Goal: Information Seeking & Learning: Learn about a topic

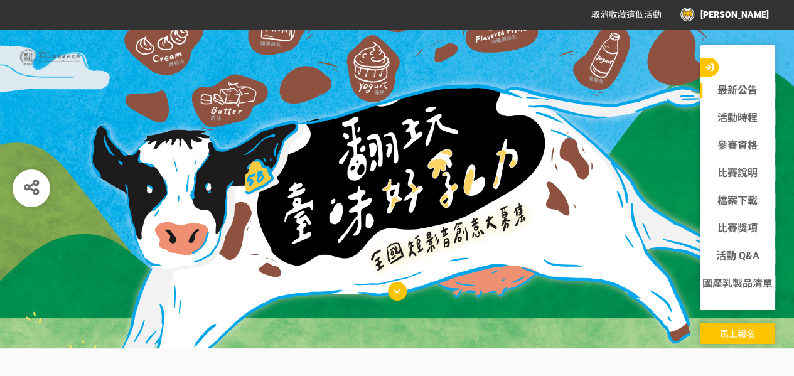
click at [394, 291] on icon at bounding box center [397, 291] width 7 height 9
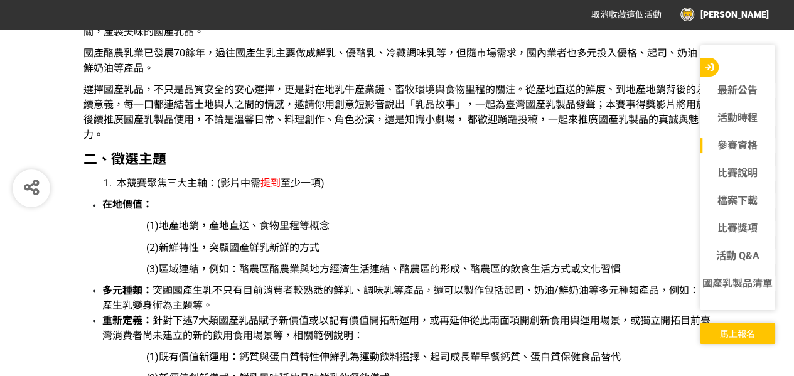
scroll to position [942, 0]
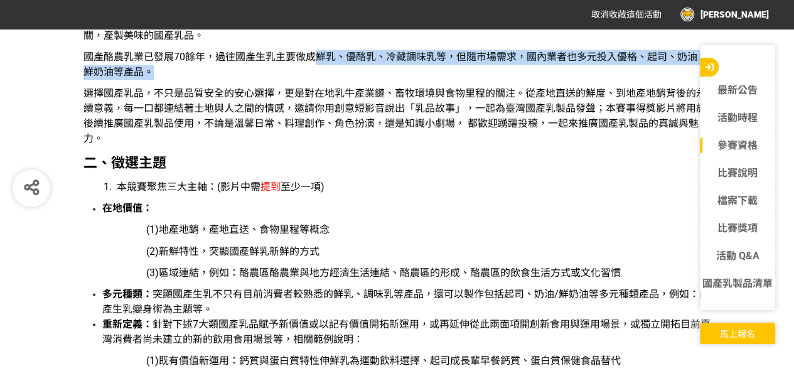
drag, startPoint x: 314, startPoint y: 56, endPoint x: 172, endPoint y: 72, distance: 142.8
click at [172, 72] on p "國產酪農乳業已發展70餘年，過往國產生乳主要做成鮮乳、優酪乳、冷藏調味乳等，但隨市場需求，國內業者也多元投入優格、起司、奶油、鮮奶油等產品。" at bounding box center [398, 65] width 628 height 30
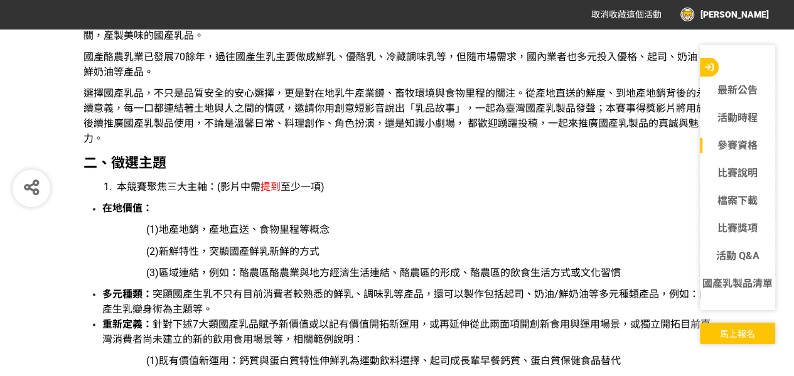
drag, startPoint x: 172, startPoint y: 72, endPoint x: 104, endPoint y: 99, distance: 73.6
click at [104, 100] on p "選擇國產乳品，不只是品質安全的安心選擇，更是對在地乳牛產業鏈、畜牧環境與食物里程的關注。從產地直送的鮮度、到地產地銷背後的永續意義，每一口都連結著土地與人之間…" at bounding box center [398, 116] width 628 height 60
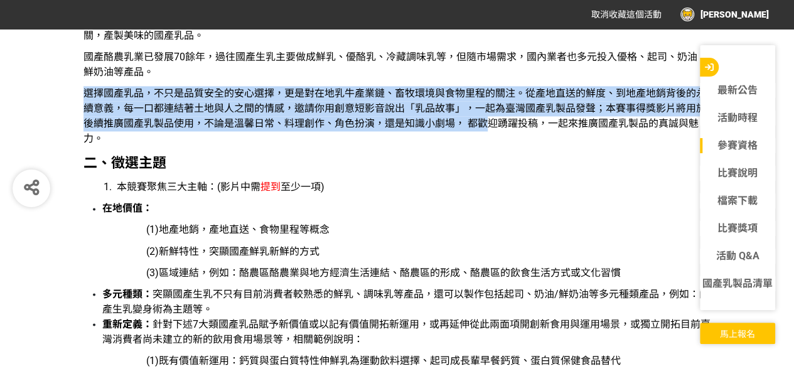
drag, startPoint x: 74, startPoint y: 92, endPoint x: 483, endPoint y: 117, distance: 409.5
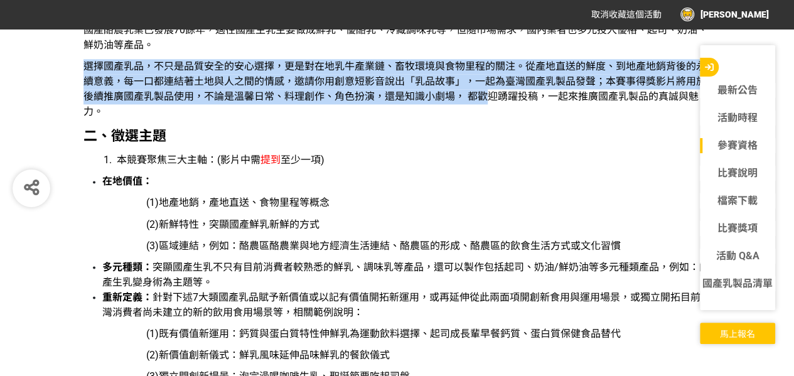
scroll to position [1005, 0]
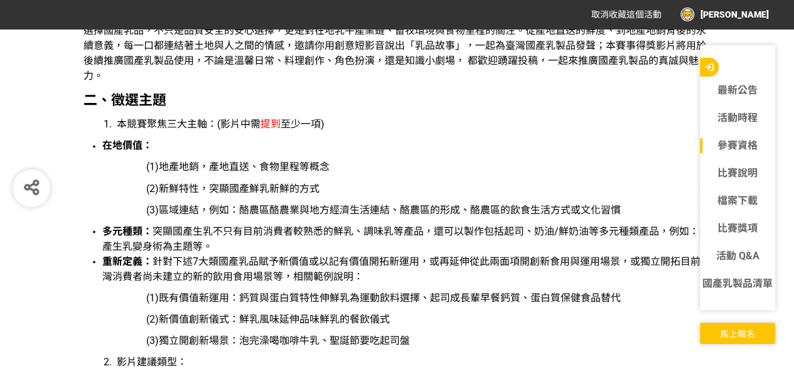
click at [96, 72] on span "選擇國產乳品，不只是品質安全的安心選擇，更是對在地乳牛產業鏈、畜牧環境與食物里程的關注。從產地直送的鮮度、到地產地銷背後的永續意義，每一口都連結著土地與人之間…" at bounding box center [395, 52] width 623 height 57
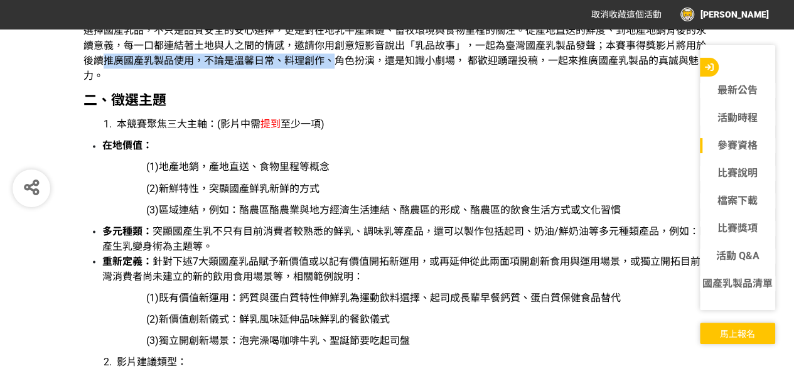
drag, startPoint x: 100, startPoint y: 66, endPoint x: 330, endPoint y: 62, distance: 229.2
click at [330, 62] on p "選擇國產乳品，不只是品質安全的安心選擇，更是對在地乳牛產業鏈、畜牧環境與食物里程的關注。從產地直送的鮮度、到地產地銷背後的永續意義，每一口都連結著土地與人之間…" at bounding box center [398, 53] width 628 height 60
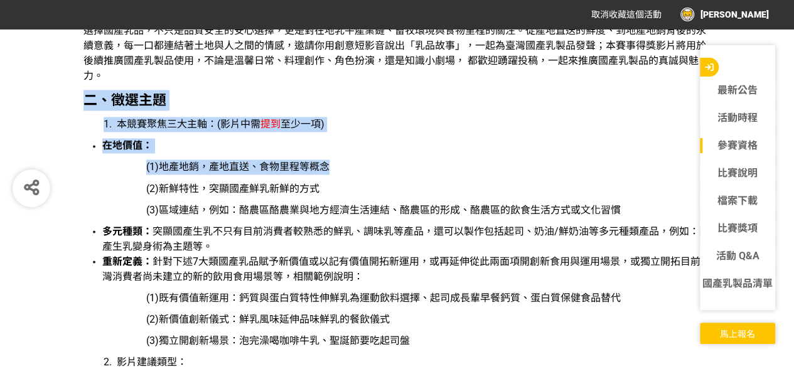
drag, startPoint x: 85, startPoint y: 97, endPoint x: 382, endPoint y: 165, distance: 305.4
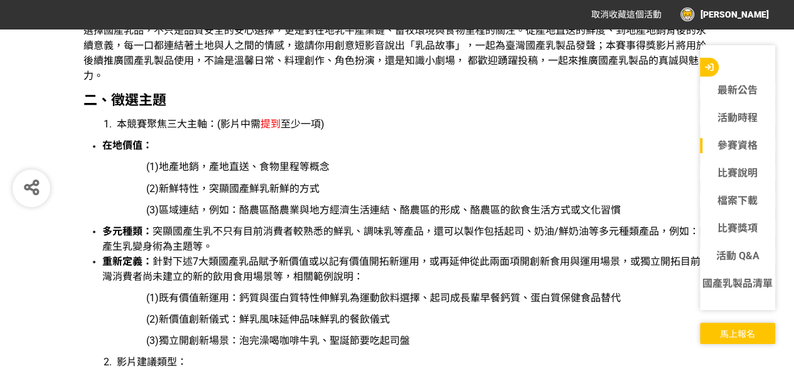
drag, startPoint x: 207, startPoint y: 177, endPoint x: 194, endPoint y: 170, distance: 14.9
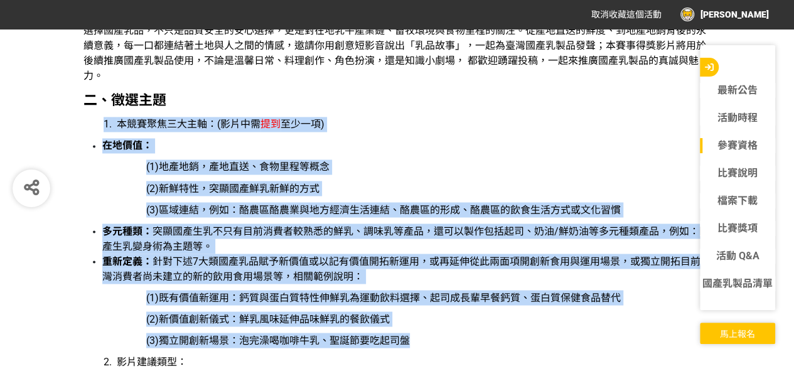
drag, startPoint x: 96, startPoint y: 122, endPoint x: 439, endPoint y: 337, distance: 404.7
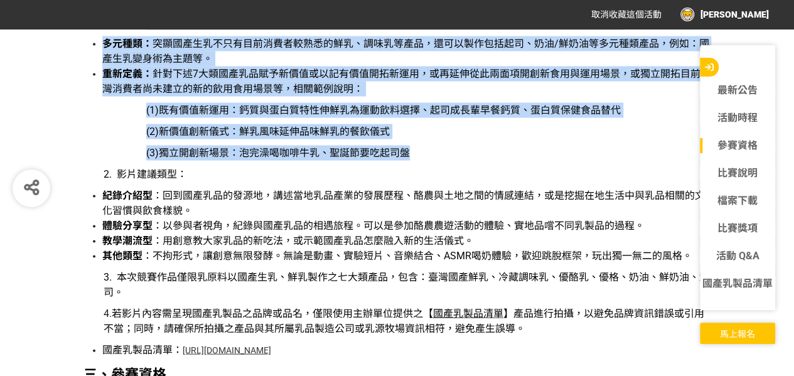
scroll to position [1193, 0]
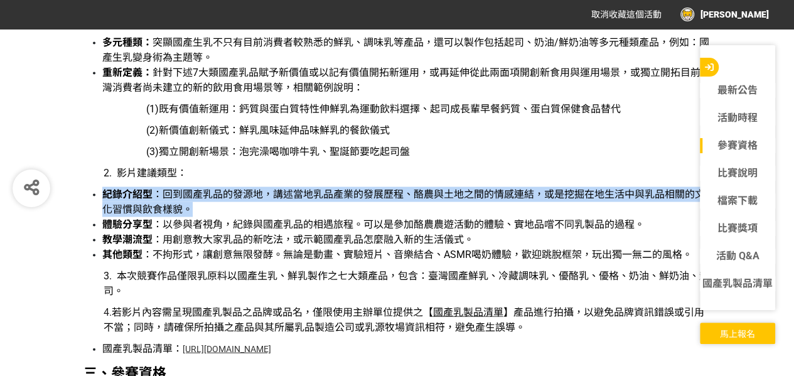
drag, startPoint x: 105, startPoint y: 191, endPoint x: 389, endPoint y: 204, distance: 284.7
click at [389, 204] on li "紀錄介紹型 ：回到國產乳品的發源地，講述當地乳品產業的發展歷程、酪農與土地之間的情感連結，或是挖掘在地生活中與乳品相關的文化習慣與飲食樣貌。" at bounding box center [406, 202] width 609 height 30
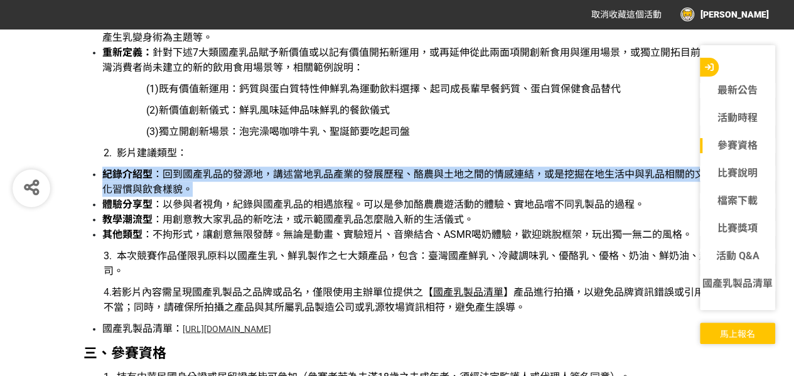
scroll to position [1256, 0]
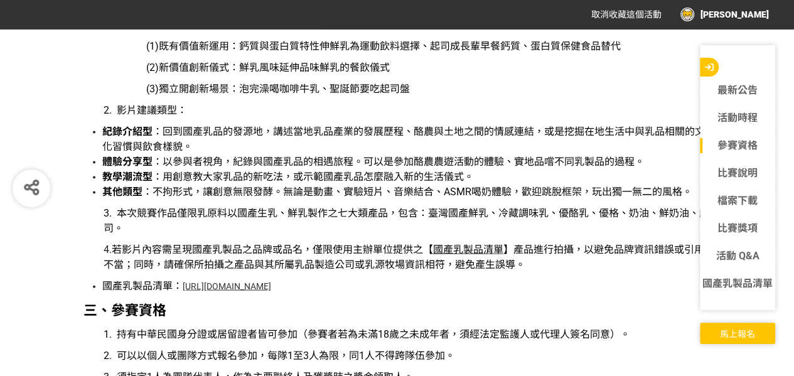
click at [123, 166] on strong "體驗分享型" at bounding box center [127, 162] width 50 height 12
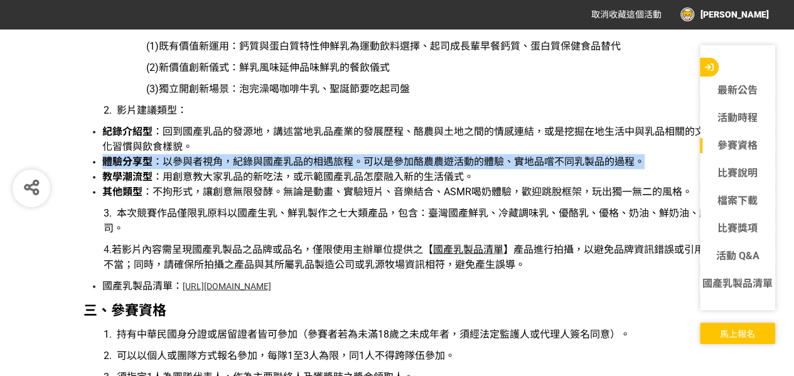
drag, startPoint x: 100, startPoint y: 163, endPoint x: 666, endPoint y: 159, distance: 565.1
click at [666, 159] on ul "紀錄介紹型 ：回到國產乳品的發源地，講述當地乳品產業的發展歷程、酪農與土地之間的情感連結，或是挖掘在地生活中與乳品相關的文化習慣與飲食樣貌。 體驗分享型 ：以…" at bounding box center [398, 161] width 628 height 75
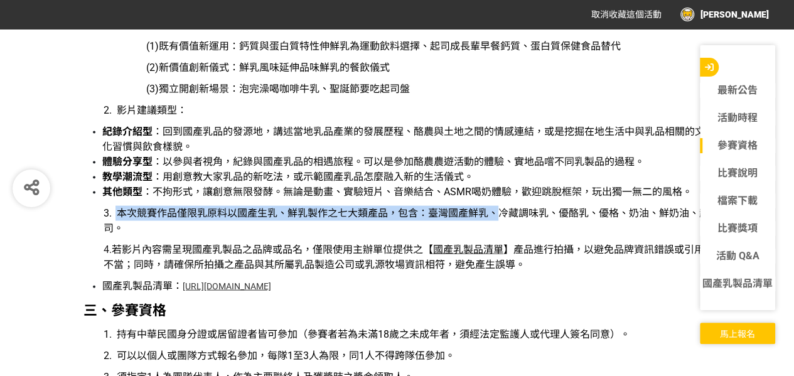
drag, startPoint x: 116, startPoint y: 214, endPoint x: 504, endPoint y: 215, distance: 388.0
click at [504, 215] on p "3. 本次競賽作品僅限乳原料以國產生乳、鮮乳製作之七大類產品，包含：臺灣國產鮮乳、冷藏調味乳、優酪乳、優格、奶油、鮮奶油、起司。" at bounding box center [408, 221] width 608 height 30
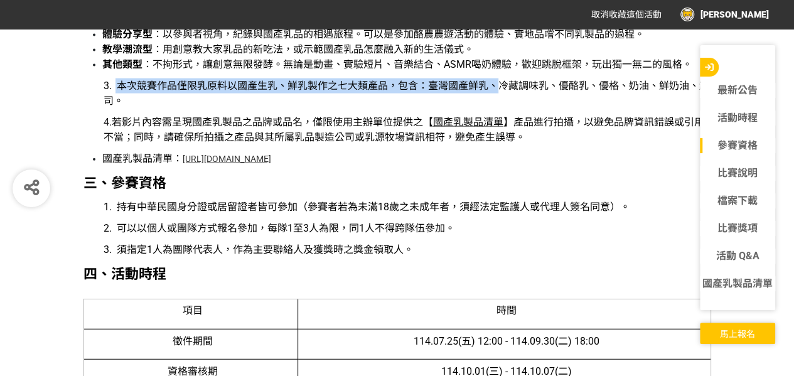
scroll to position [1381, 0]
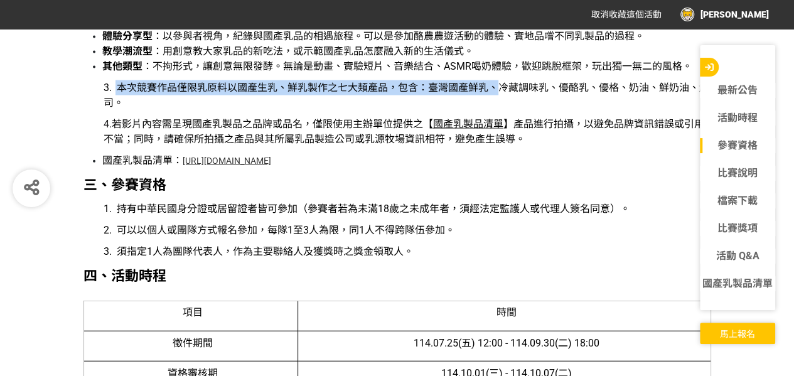
click at [318, 89] on span "本次競賽作品僅限乳原料以國產生乳、鮮乳製作之七大類產品，包含：臺灣國產鮮乳、冷藏調味乳、優酪乳、優格、奶油、鮮奶油、起司。" at bounding box center [407, 95] width 606 height 27
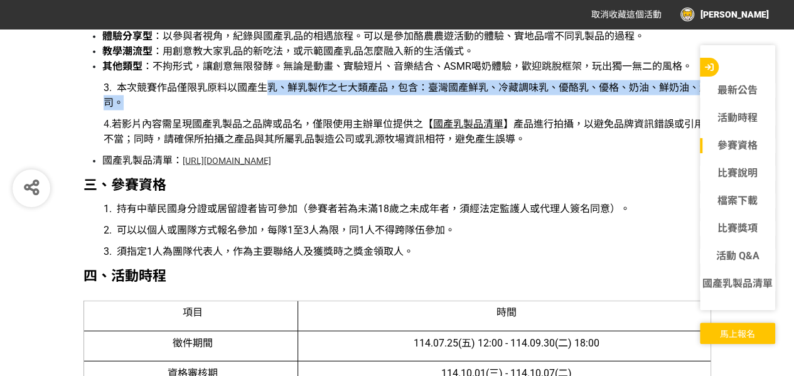
drag, startPoint x: 272, startPoint y: 85, endPoint x: 555, endPoint y: 98, distance: 283.5
click at [555, 98] on p "3. 本次競賽作品僅限乳原料以國產生乳、鮮乳製作之七大類產品，包含：臺灣國產鮮乳、冷藏調味乳、優酪乳、優格、奶油、鮮奶油、起司。" at bounding box center [408, 95] width 608 height 30
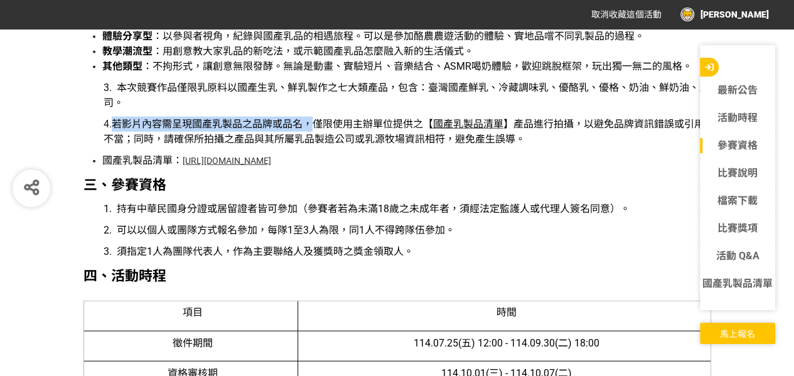
drag, startPoint x: 122, startPoint y: 118, endPoint x: 325, endPoint y: 117, distance: 202.8
click at [325, 118] on span "若影片內容需呈現國產乳製品之品牌或品名，僅限使用主辦單位提供之【" at bounding box center [272, 124] width 321 height 12
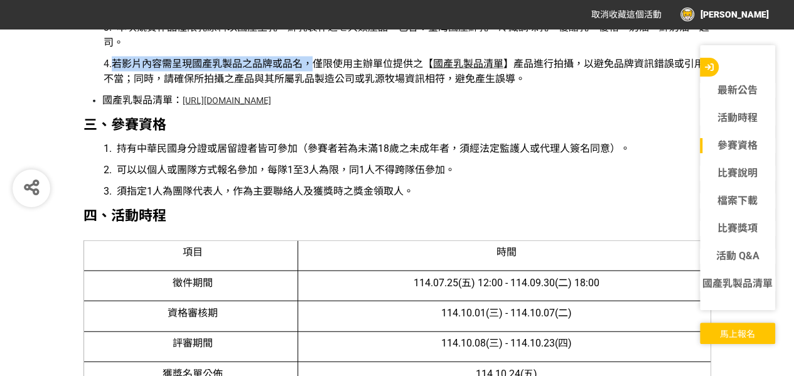
scroll to position [1444, 0]
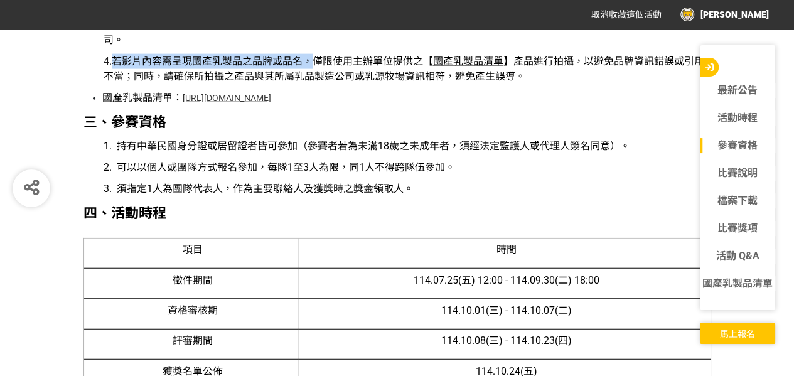
click at [221, 67] on p "4. 若影片內容需呈現國產乳製品之品牌或品名，僅限使用主辦單位提供之【 國產乳製品清單 】產品進行拍攝，以避免品牌資訊錯誤或引用不當；同時，請確保所拍攝之產品…" at bounding box center [408, 69] width 608 height 30
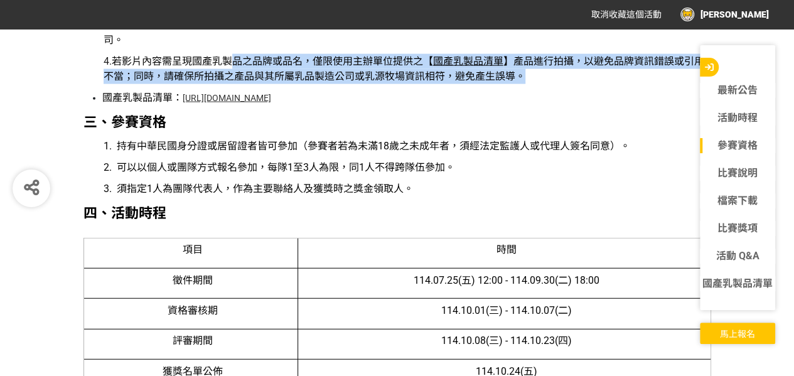
drag, startPoint x: 240, startPoint y: 58, endPoint x: 547, endPoint y: 81, distance: 307.8
click at [547, 81] on p "4. 若影片內容需呈現國產乳製品之品牌或品名，僅限使用主辦單位提供之【 國產乳製品清單 】產品進行拍攝，以避免品牌資訊錯誤或引用不當；同時，請確保所拍攝之產品…" at bounding box center [408, 69] width 608 height 30
drag, startPoint x: 547, startPoint y: 81, endPoint x: 364, endPoint y: 71, distance: 183.6
click at [365, 71] on span "】產品進行拍攝，以避免品牌資訊錯誤或引用不當；同時，請確保所拍攝之產品與其所屬乳品製造公司或乳源牧場資訊相符，避免產生誤導。" at bounding box center [404, 68] width 601 height 27
click at [294, 73] on span "】產品進行拍攝，以避免品牌資訊錯誤或引用不當；同時，請確保所拍攝之產品與其所屬乳品製造公司或乳源牧場資訊相符，避免產生誤導。" at bounding box center [404, 68] width 601 height 27
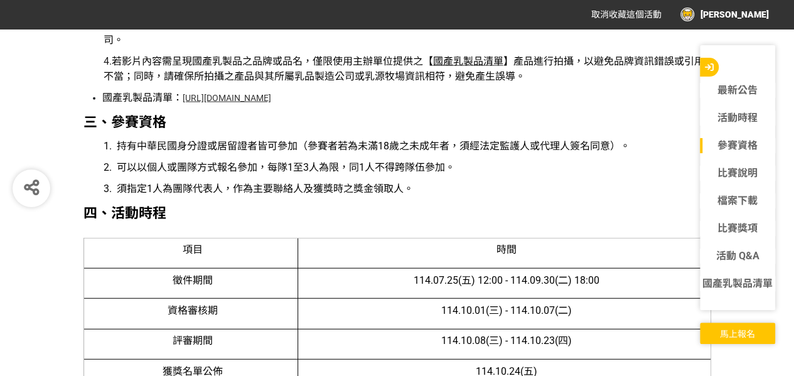
click at [259, 97] on link "https://drive.google.com/file/d/1SjlPXGE7HTcKU9HLt1P5kYrdqOwejETT/view?usp=shar…" at bounding box center [227, 98] width 89 height 10
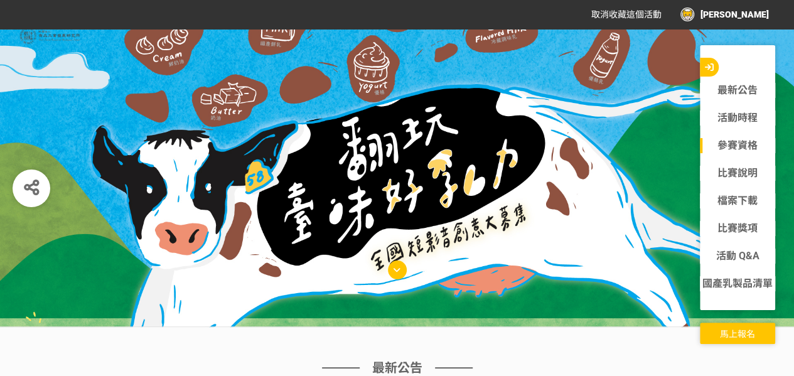
scroll to position [0, 0]
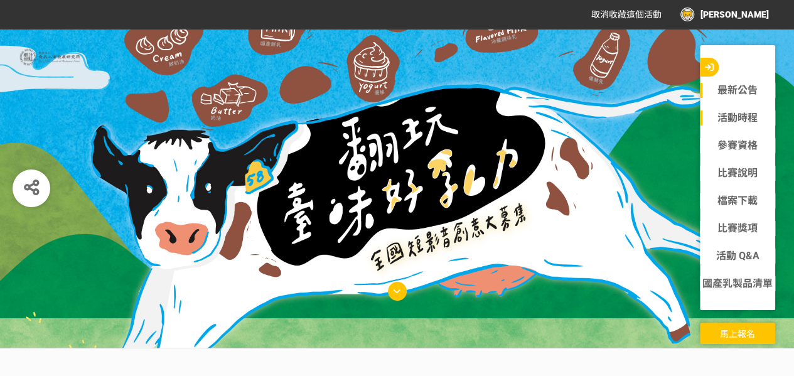
click at [737, 119] on link "活動時程" at bounding box center [737, 118] width 75 height 15
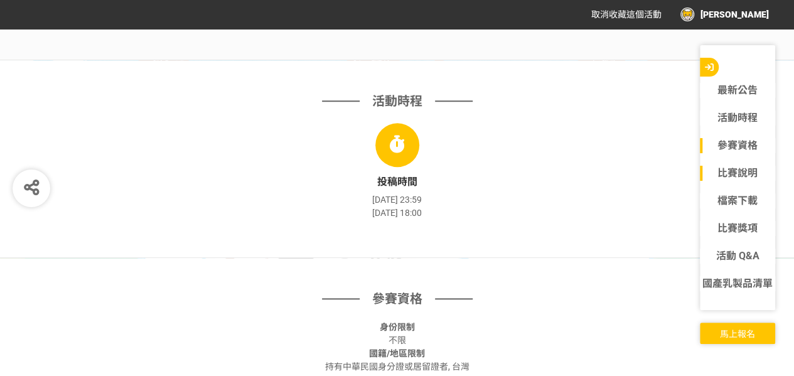
click at [734, 169] on link "比賽說明" at bounding box center [737, 173] width 75 height 15
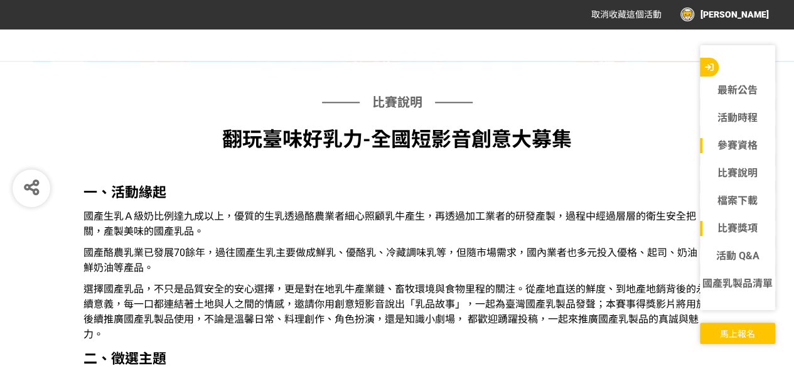
click at [742, 226] on link "比賽獎項" at bounding box center [737, 228] width 75 height 15
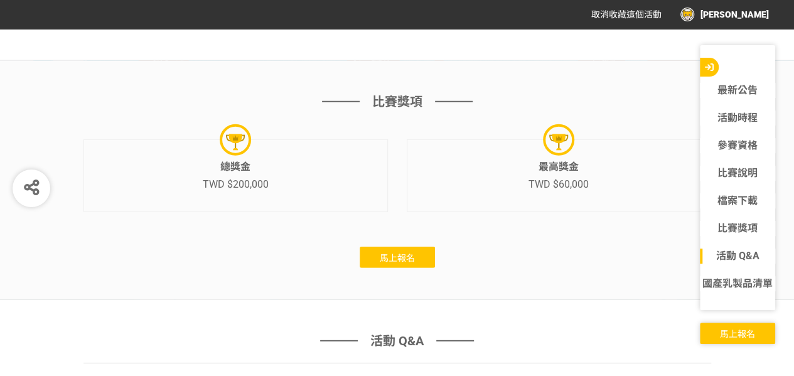
scroll to position [4145, 0]
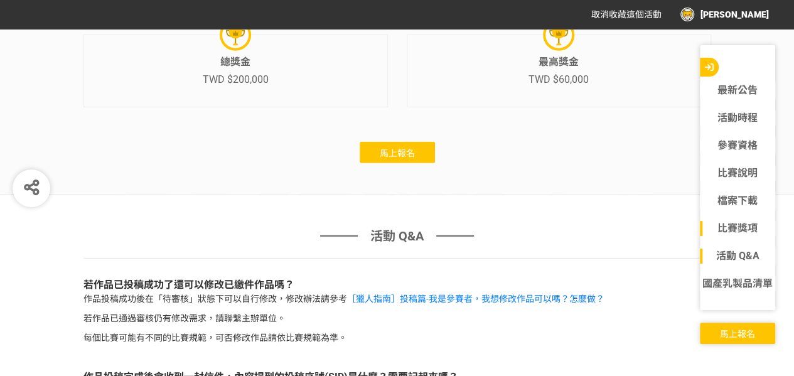
click at [750, 229] on link "比賽獎項" at bounding box center [737, 228] width 75 height 15
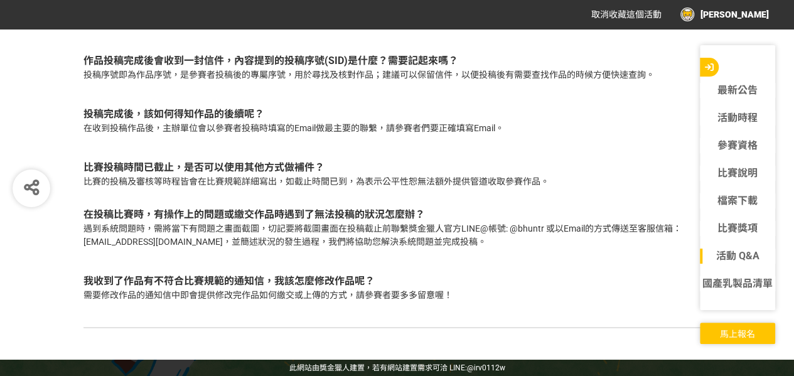
scroll to position [4502, 0]
click at [743, 287] on span "國產乳製品清單" at bounding box center [738, 284] width 70 height 12
click at [748, 86] on link "最新公告" at bounding box center [737, 90] width 75 height 15
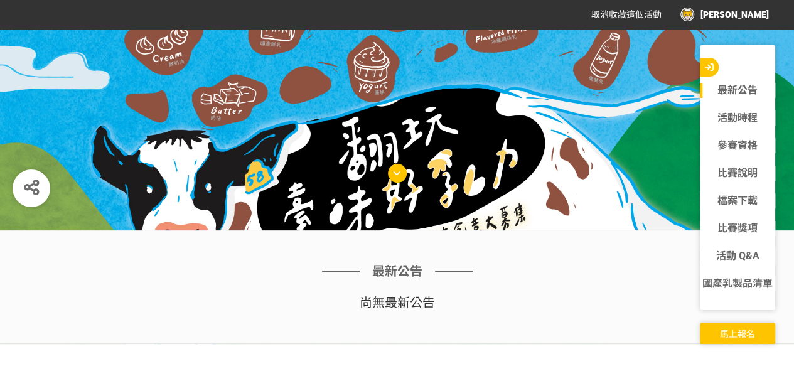
scroll to position [126, 0]
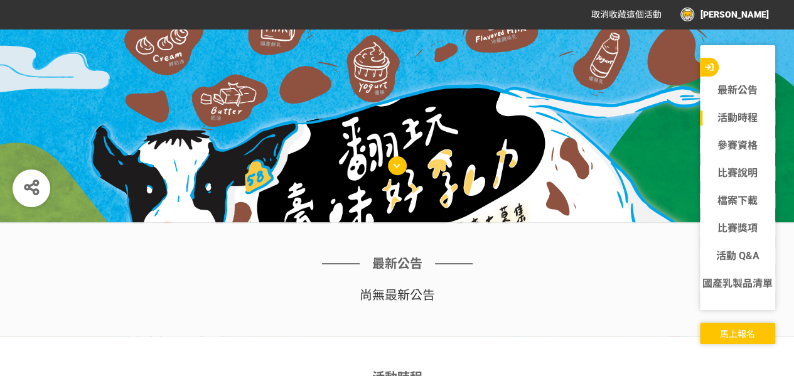
click at [758, 13] on div "[PERSON_NAME]" at bounding box center [725, 15] width 89 height 14
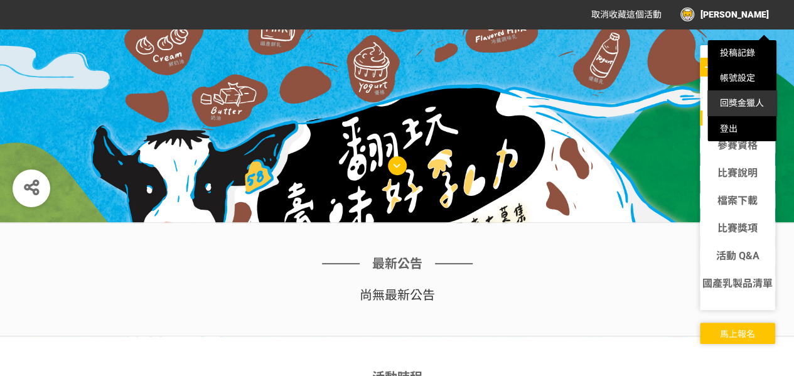
click at [735, 108] on li "回獎金獵人" at bounding box center [742, 102] width 69 height 25
click at [734, 104] on link "回獎金獵人" at bounding box center [742, 103] width 44 height 10
click at [739, 100] on link "回獎金獵人" at bounding box center [742, 103] width 44 height 10
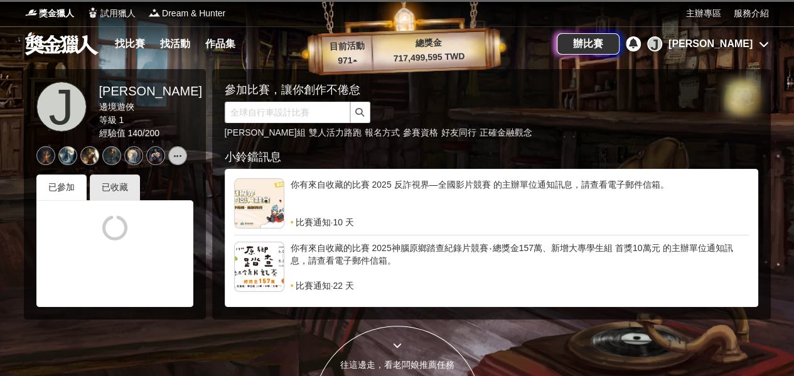
click at [760, 45] on icon at bounding box center [764, 44] width 10 height 10
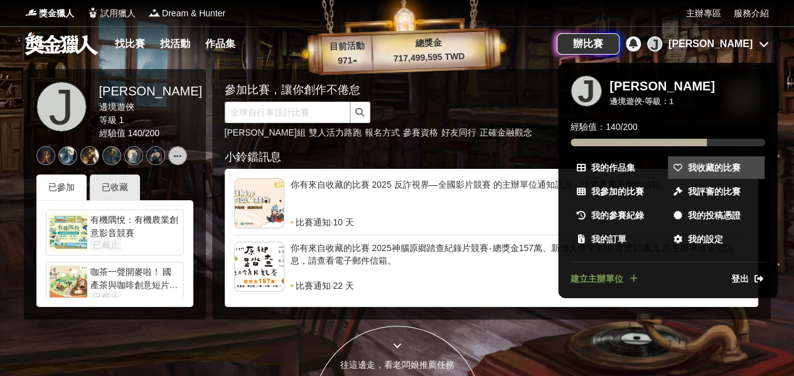
click at [707, 171] on span "我收藏的比賽" at bounding box center [714, 167] width 53 height 13
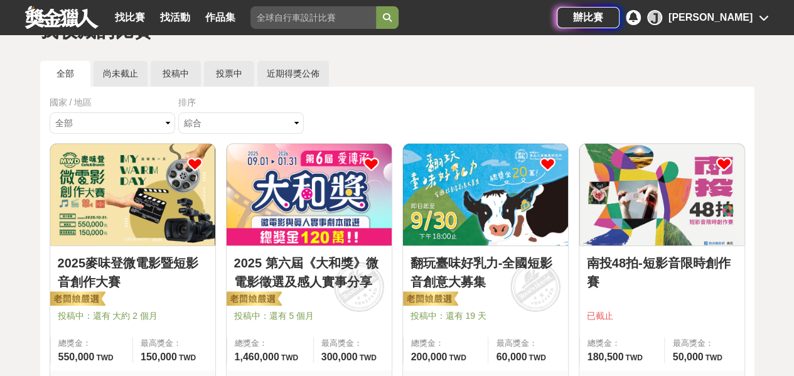
scroll to position [63, 0]
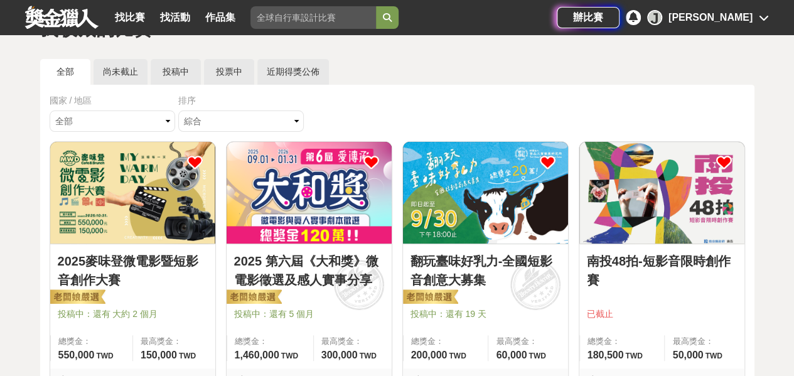
click at [511, 202] on img at bounding box center [485, 193] width 165 height 102
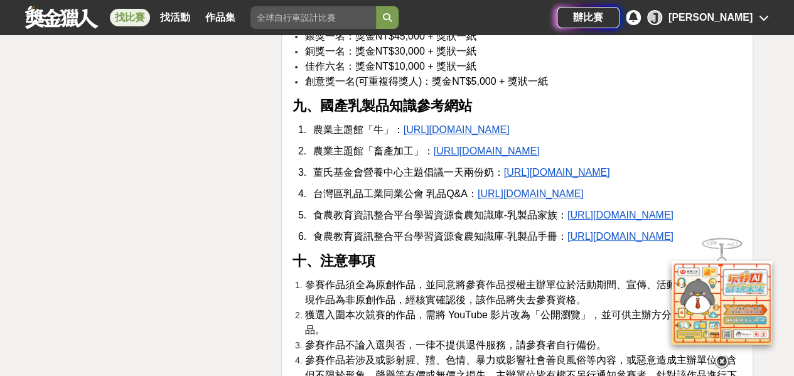
scroll to position [2260, 0]
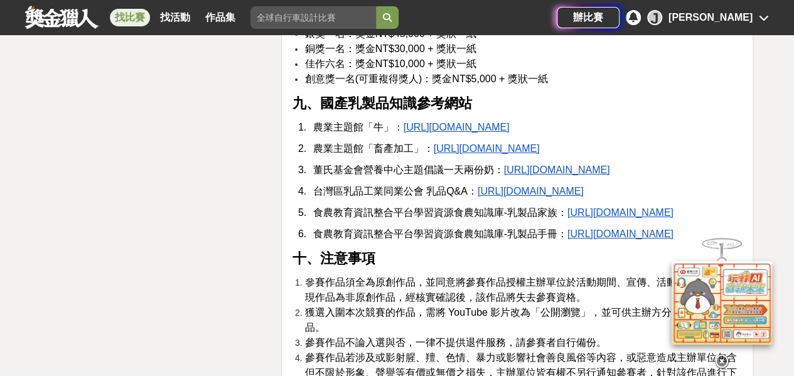
click at [452, 132] on u "https://kmweb.moa.gov.tw/subject/index.php?id=18" at bounding box center [457, 127] width 106 height 11
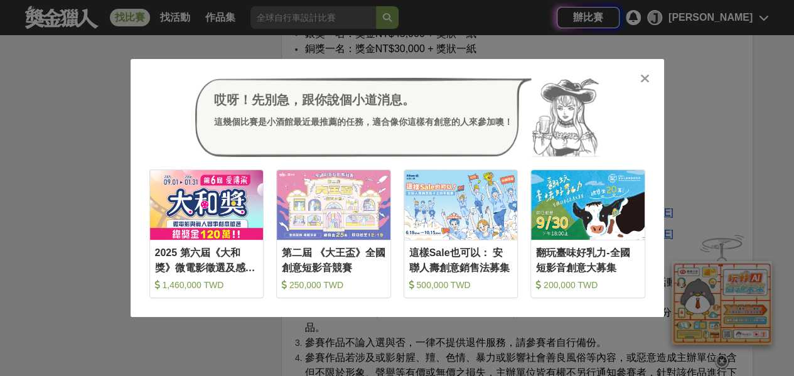
click at [642, 77] on icon at bounding box center [644, 78] width 9 height 13
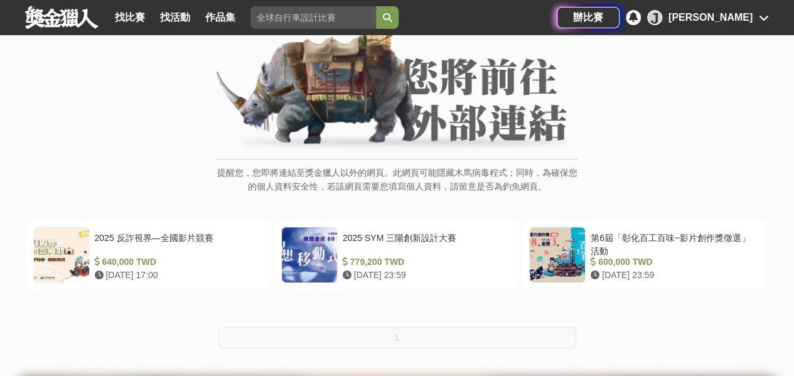
scroll to position [126, 0]
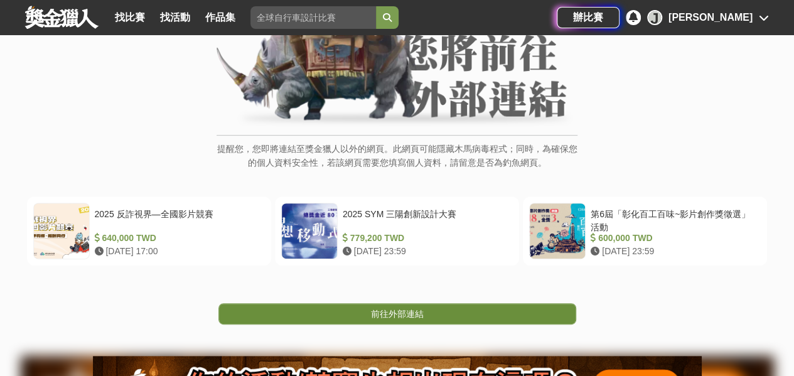
click at [426, 322] on link "前往外部連結" at bounding box center [397, 313] width 358 height 21
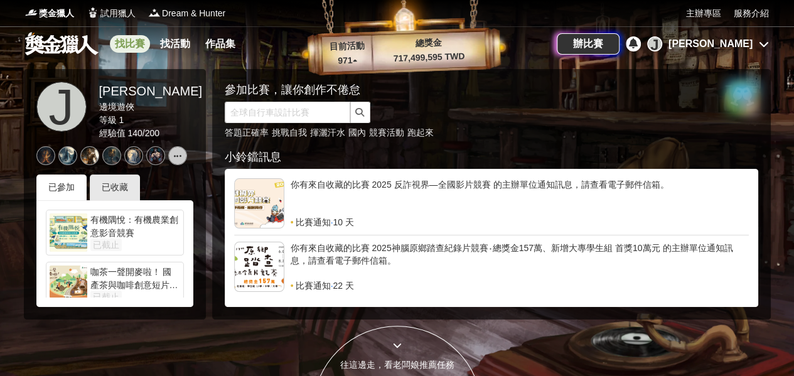
click at [134, 41] on link "找比賽" at bounding box center [130, 44] width 40 height 18
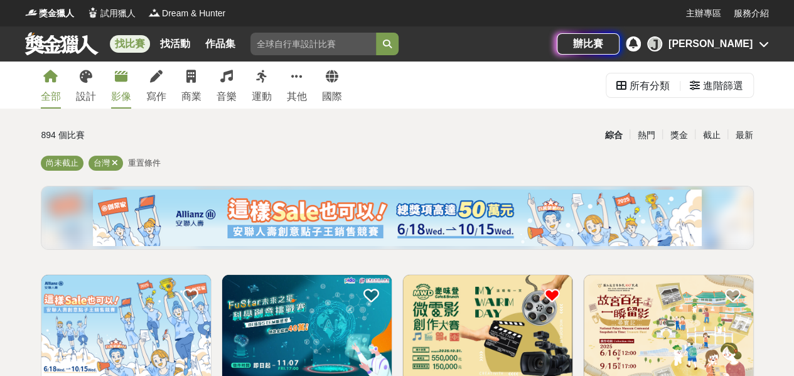
click at [123, 90] on div "影像" at bounding box center [121, 96] width 20 height 15
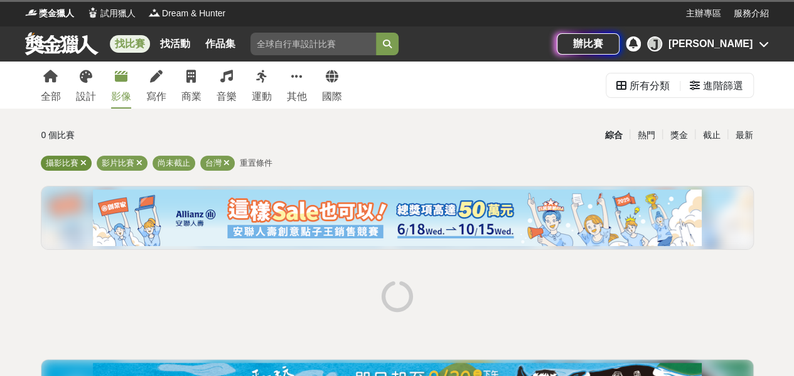
click at [84, 165] on icon at bounding box center [83, 163] width 6 height 8
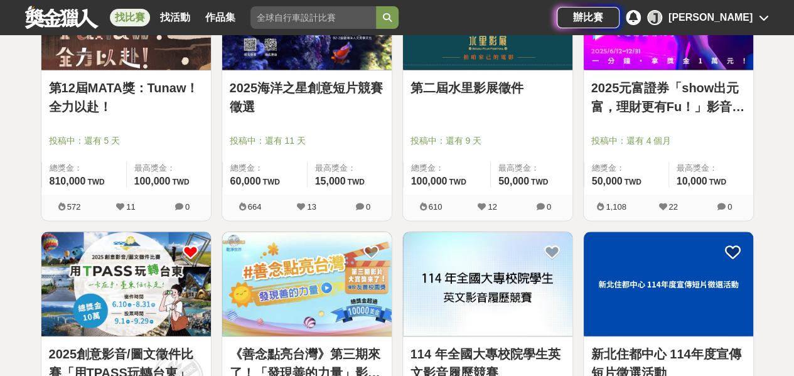
scroll to position [1130, 0]
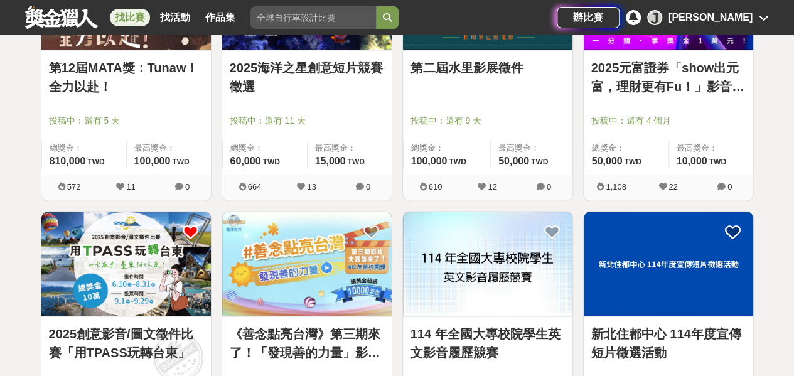
click at [470, 70] on link "第二屆水里影展徵件" at bounding box center [488, 67] width 154 height 19
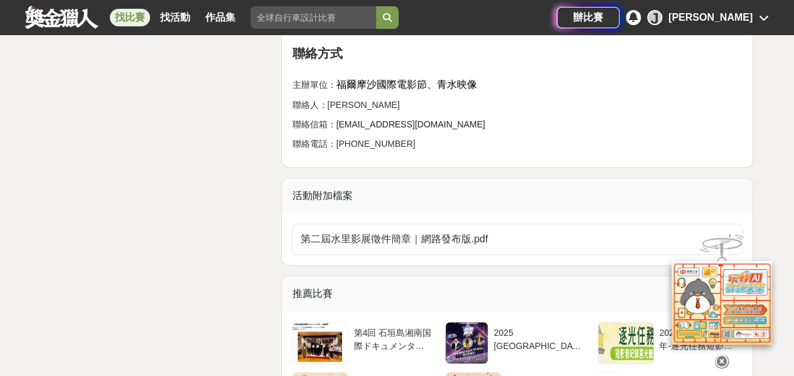
scroll to position [3014, 0]
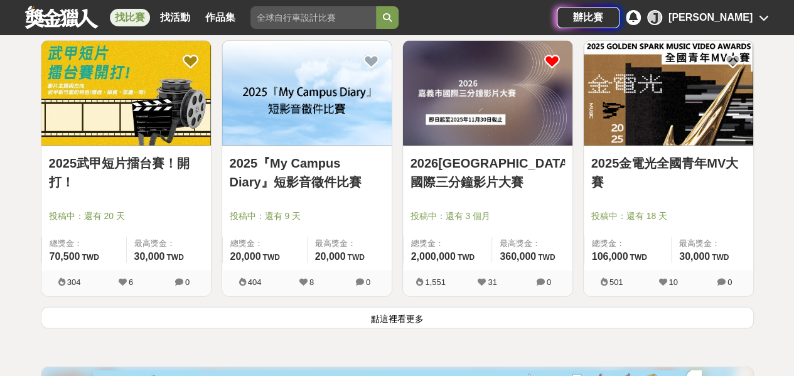
scroll to position [1570, 0]
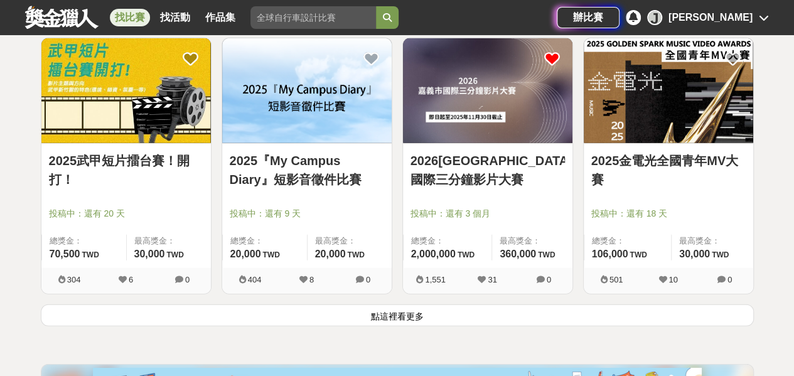
click at [393, 315] on button "點這裡看更多" at bounding box center [397, 316] width 713 height 22
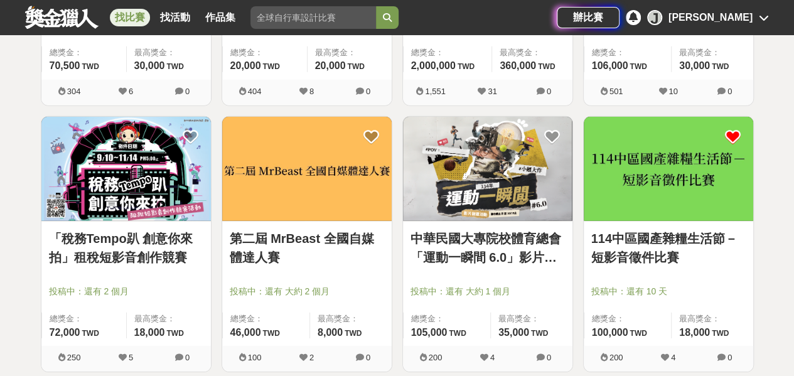
scroll to position [1821, 0]
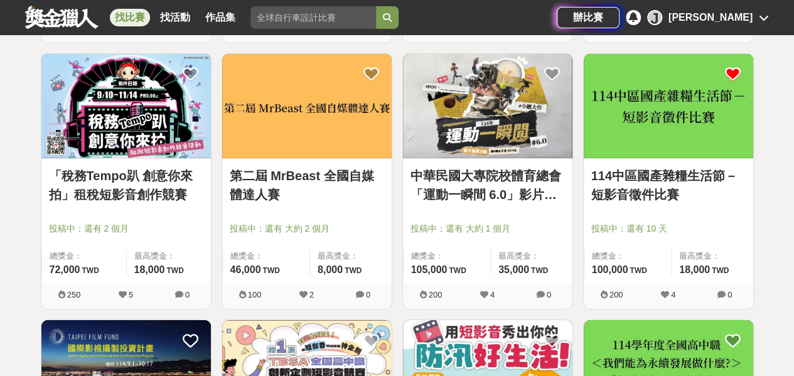
click at [645, 171] on link "114中區國產雜糧生活節－短影音徵件比賽" at bounding box center [668, 185] width 154 height 38
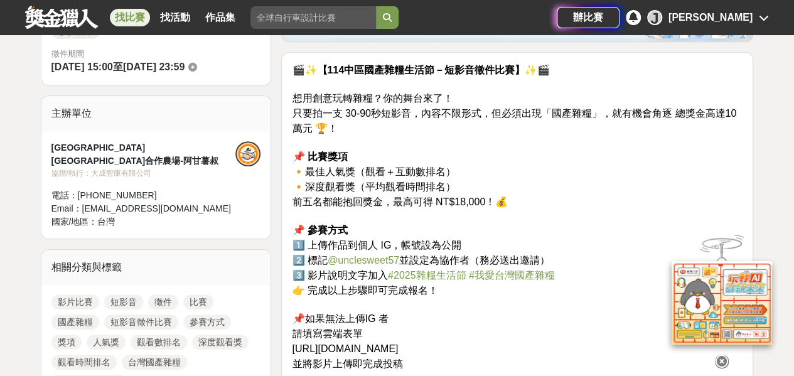
scroll to position [377, 0]
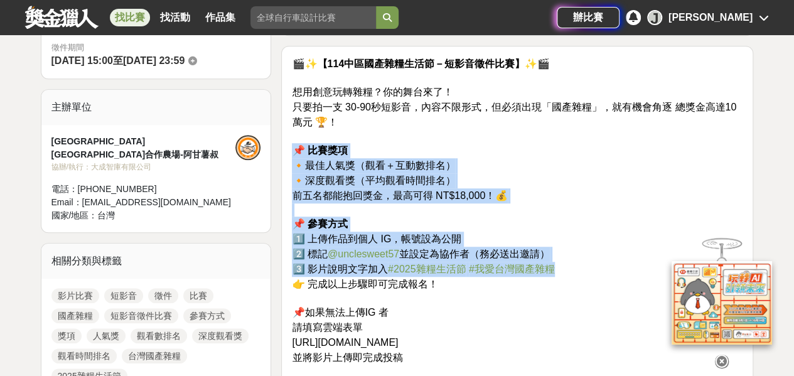
drag, startPoint x: 291, startPoint y: 148, endPoint x: 575, endPoint y: 271, distance: 310.1
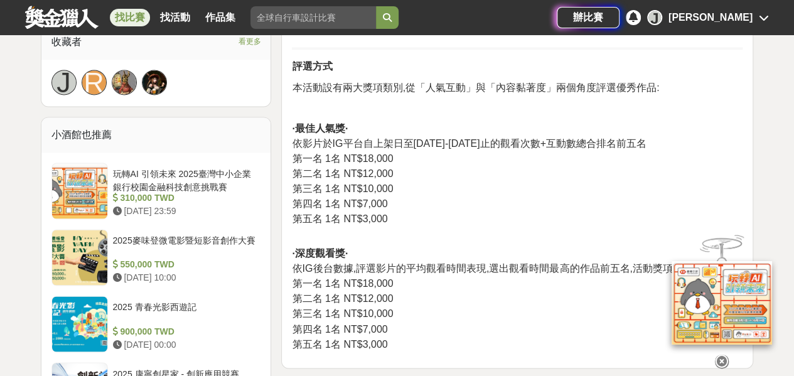
scroll to position [879, 0]
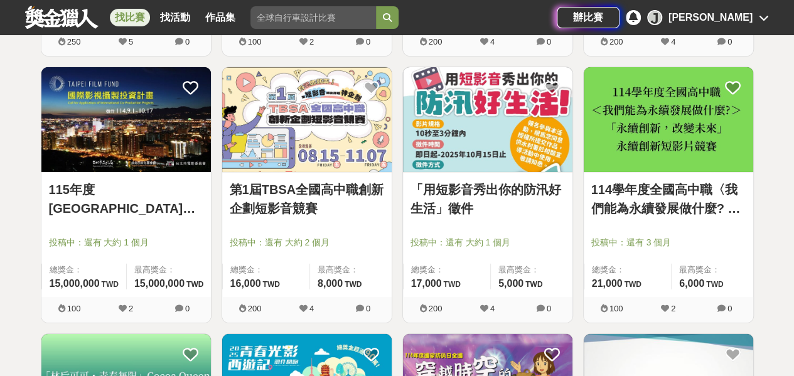
scroll to position [2072, 0]
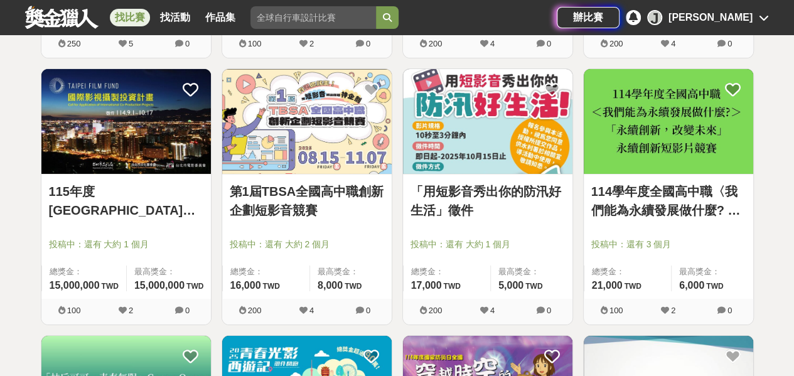
click at [454, 197] on link "「用短影音秀出你的防汛好生活」徵件" at bounding box center [488, 201] width 154 height 38
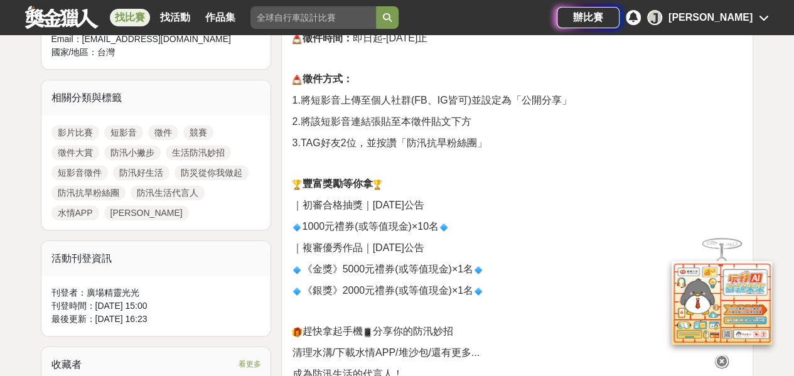
scroll to position [502, 0]
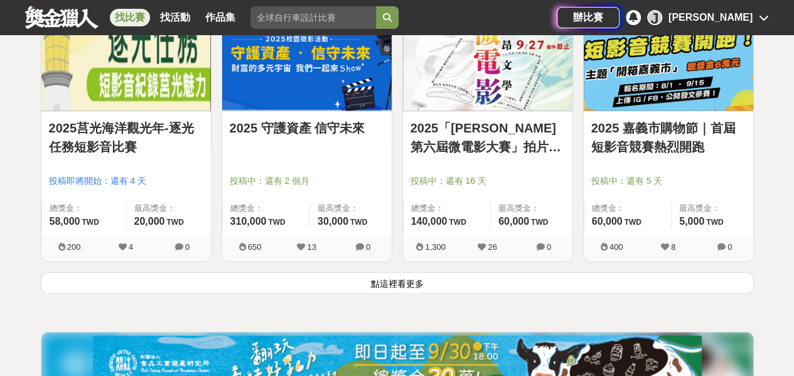
scroll to position [3197, 0]
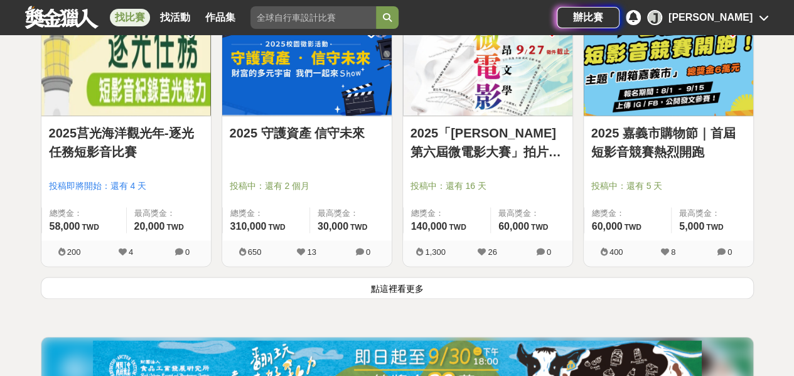
click at [377, 284] on button "點這裡看更多" at bounding box center [397, 288] width 713 height 22
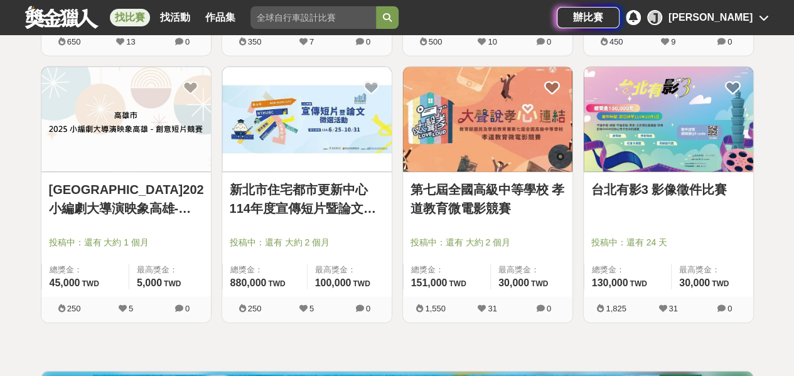
scroll to position [3636, 0]
